Goal: Transaction & Acquisition: Subscribe to service/newsletter

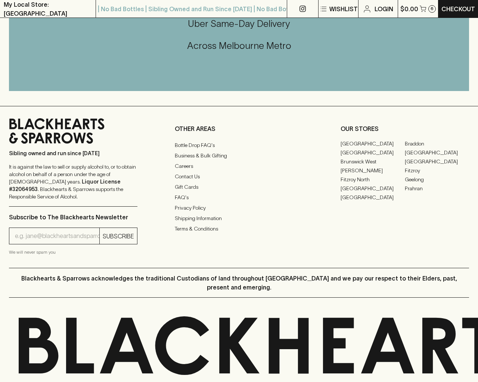
scroll to position [822, 0]
type input "[EMAIL_ADDRESS]"
type input "1"
type input "e"
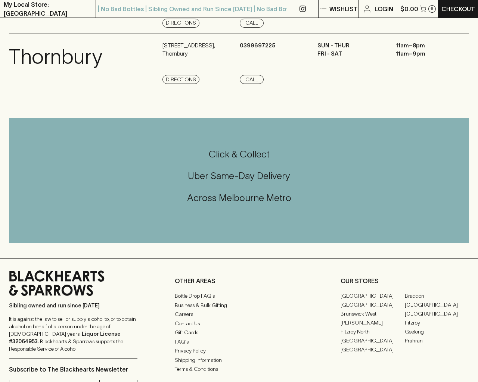
scroll to position [1002, 0]
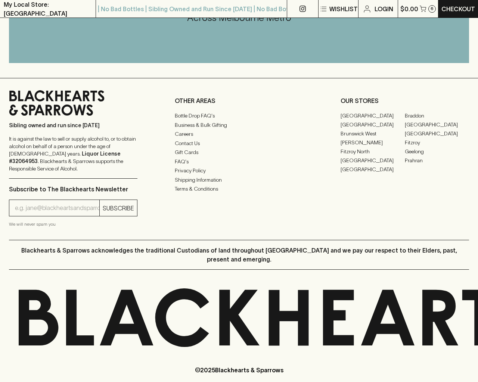
type input "1"
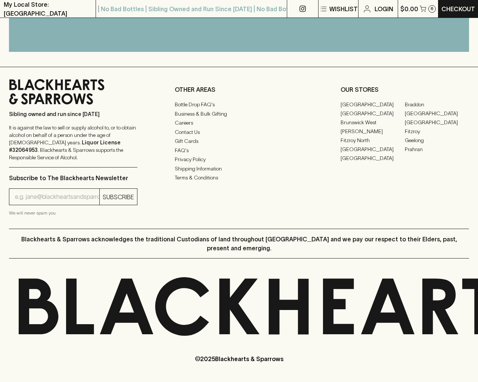
scroll to position [620, 0]
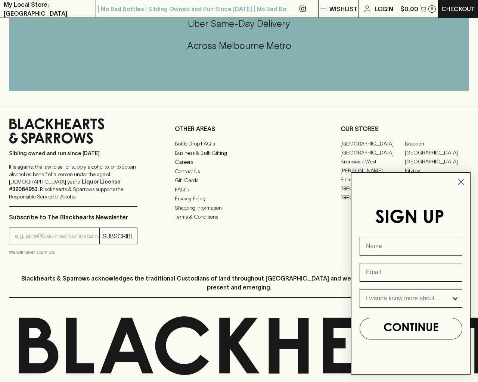
type input "e"
type input "Beer"
type input "[EMAIL_ADDRESS]"
type input "e"
